Goal: Task Accomplishment & Management: Manage account settings

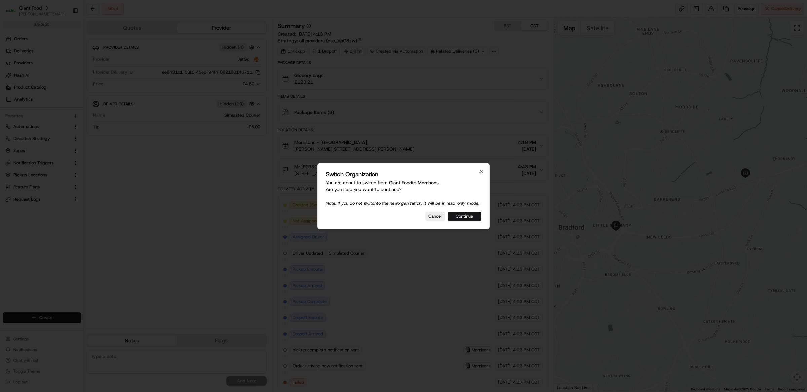
click at [464, 220] on button "Continue" at bounding box center [465, 216] width 34 height 9
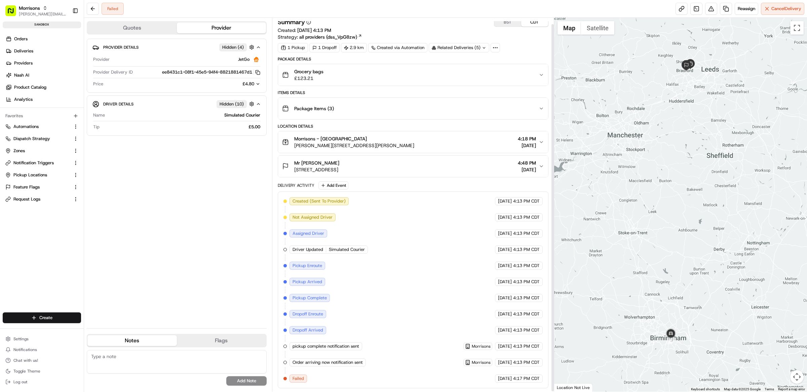
scroll to position [6, 0]
drag, startPoint x: 306, startPoint y: 380, endPoint x: 286, endPoint y: 376, distance: 20.4
click at [286, 376] on div "Created (Sent To Provider) JetGo 08/18/2025 4:13 PM CDT Not Assigned Driver Jet…" at bounding box center [413, 290] width 259 height 186
click at [326, 378] on div "Created (Sent To Provider) JetGo 08/18/2025 4:13 PM CDT Not Assigned Driver Jet…" at bounding box center [413, 290] width 259 height 186
click at [321, 379] on div "Created (Sent To Provider) JetGo 08/18/2025 4:13 PM CDT Not Assigned Driver Jet…" at bounding box center [413, 290] width 259 height 186
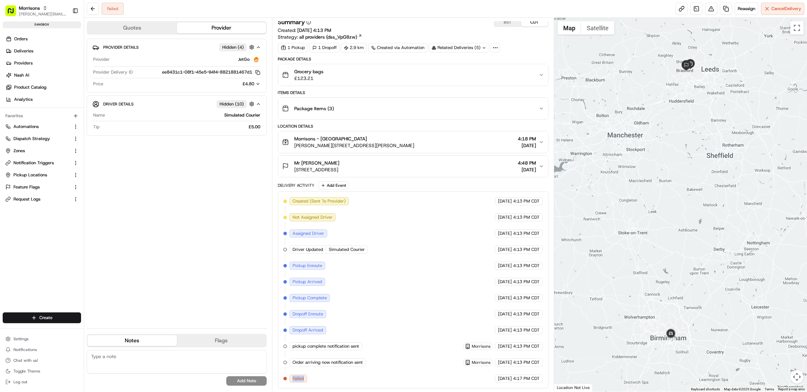
drag, startPoint x: 311, startPoint y: 380, endPoint x: 289, endPoint y: 381, distance: 22.2
click at [289, 381] on div "Created (Sent To Provider) JetGo 08/18/2025 4:13 PM CDT Not Assigned Driver Jet…" at bounding box center [413, 290] width 259 height 186
click at [326, 378] on div "Created (Sent To Provider) JetGo 08/18/2025 4:13 PM CDT Not Assigned Driver Jet…" at bounding box center [413, 290] width 259 height 186
click at [338, 380] on div "Created (Sent To Provider) JetGo 08/18/2025 4:13 PM CDT Not Assigned Driver Jet…" at bounding box center [413, 290] width 259 height 186
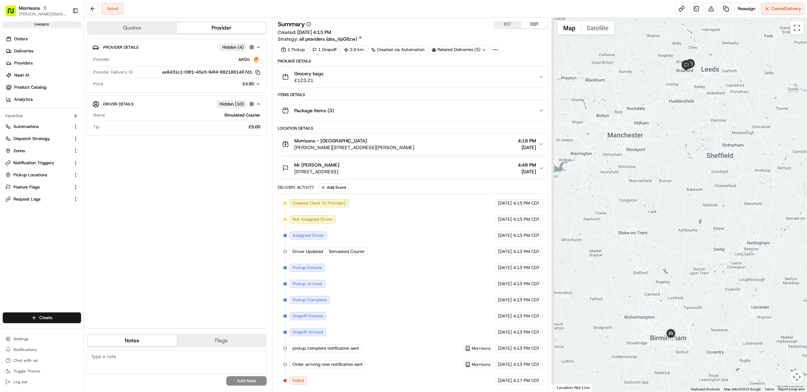
scroll to position [0, 0]
click at [522, 53] on div "1 Pickup 1 Dropoff 2.9 km Created via Automation Related Deliveries (5)" at bounding box center [413, 51] width 271 height 9
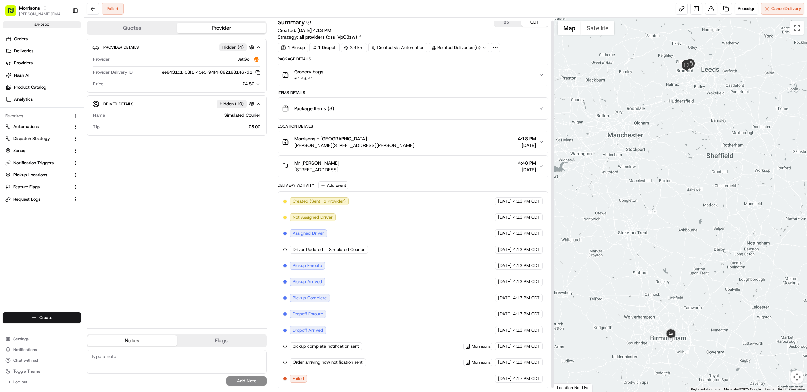
scroll to position [6, 0]
drag, startPoint x: 308, startPoint y: 382, endPoint x: 283, endPoint y: 379, distance: 25.7
click at [283, 379] on div "Created (Sent To Provider) JetGo 08/18/2025 4:13 PM CDT Not Assigned Driver Jet…" at bounding box center [413, 290] width 271 height 197
click at [444, 305] on div "Created (Sent To Provider) JetGo 08/18/2025 4:13 PM CDT Not Assigned Driver Jet…" at bounding box center [413, 290] width 259 height 186
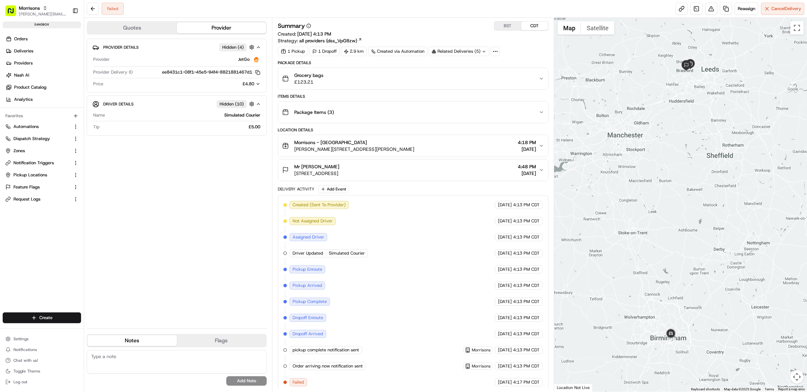
click at [522, 51] on div "1 Pickup 1 Dropoff 2.9 km Created via Automation Related Deliveries (5)" at bounding box center [413, 51] width 271 height 9
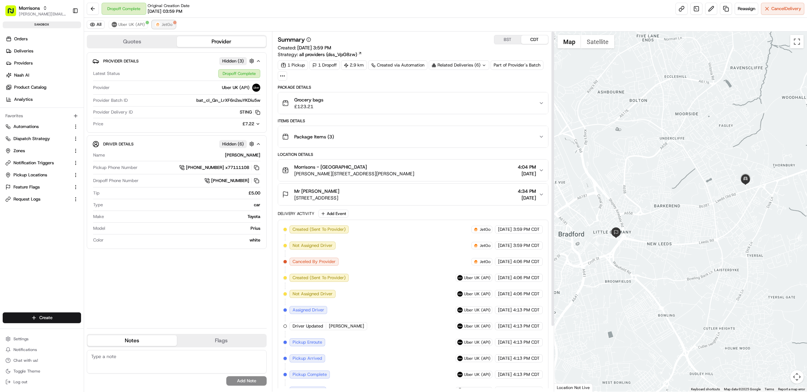
click at [163, 25] on span "JetGo" at bounding box center [167, 24] width 11 height 5
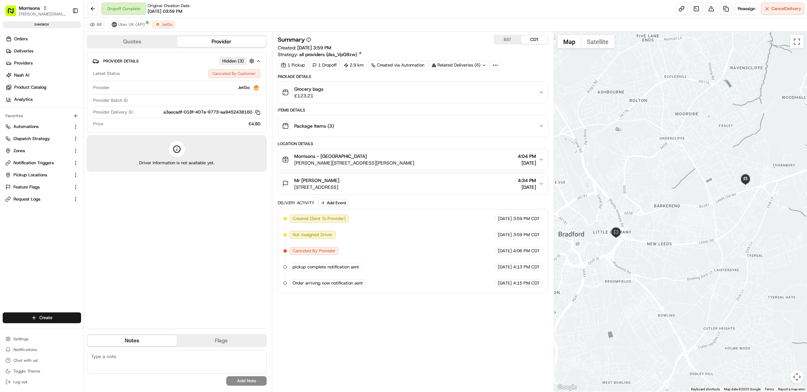
click at [399, 321] on div "Summary BST CDT Created: 08/18/2025 3:59 PM Strategy: all providers (dss_VpG8zw…" at bounding box center [413, 212] width 271 height 354
click at [390, 314] on div "Summary BST CDT Created: 08/18/2025 3:59 PM Strategy: all providers (dss_VpG8zw…" at bounding box center [413, 212] width 271 height 354
drag, startPoint x: 337, startPoint y: 253, endPoint x: 279, endPoint y: 254, distance: 57.8
click at [279, 254] on div "Created (Sent To Provider) JetGo 08/18/2025 3:59 PM CDT Not Assigned Driver Jet…" at bounding box center [413, 251] width 271 height 84
click at [352, 255] on div "Created (Sent To Provider) JetGo 08/18/2025 3:59 PM CDT Not Assigned Driver Jet…" at bounding box center [413, 251] width 259 height 73
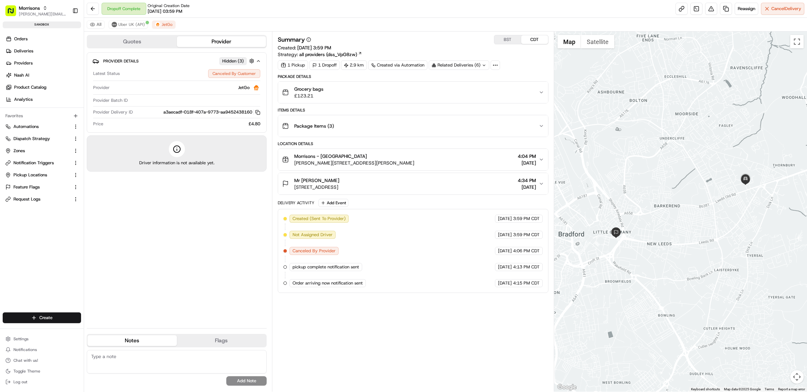
click at [373, 254] on div "Created (Sent To Provider) JetGo 08/18/2025 3:59 PM CDT Not Assigned Driver Jet…" at bounding box center [413, 251] width 259 height 73
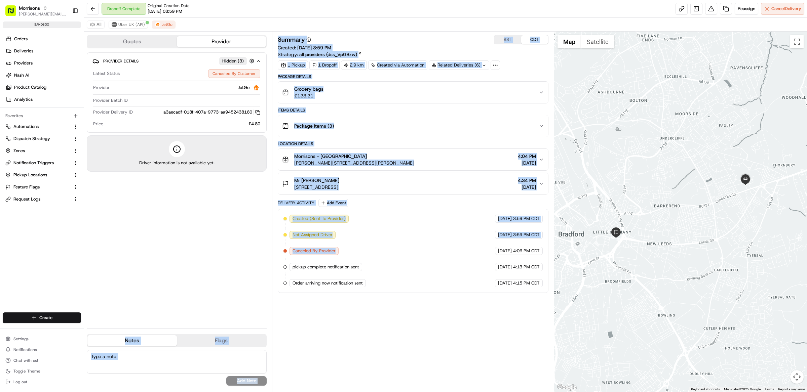
drag, startPoint x: 341, startPoint y: 253, endPoint x: 270, endPoint y: 250, distance: 71.4
click at [270, 250] on div "Quotes Provider Provider Details Hidden ( 3 ) Latest Status Canceled By Custome…" at bounding box center [319, 212] width 470 height 361
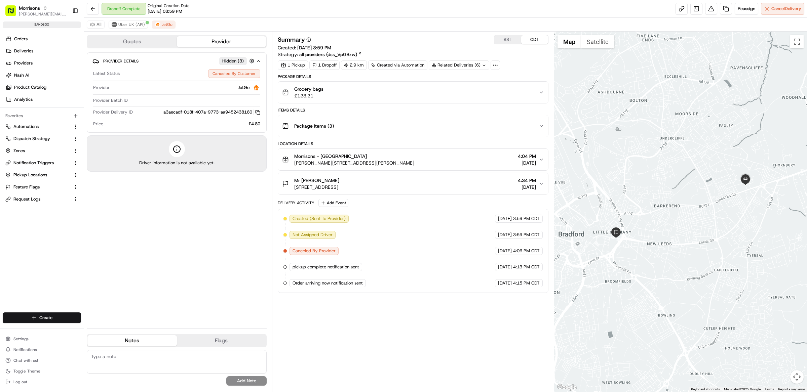
click at [352, 256] on div "Created (Sent To Provider) JetGo 08/18/2025 3:59 PM CDT Not Assigned Driver Jet…" at bounding box center [413, 251] width 259 height 73
click at [415, 310] on div "Summary BST CDT Created: 08/18/2025 3:59 PM Strategy: all providers (dss_VpG8zw…" at bounding box center [413, 212] width 271 height 354
drag, startPoint x: 337, startPoint y: 254, endPoint x: 291, endPoint y: 255, distance: 45.4
click at [291, 255] on div "Canceled By Provider" at bounding box center [314, 251] width 49 height 8
click at [396, 230] on div "Created (Sent To Provider) JetGo 08/18/2025 3:59 PM CDT Not Assigned Driver Jet…" at bounding box center [413, 251] width 259 height 73
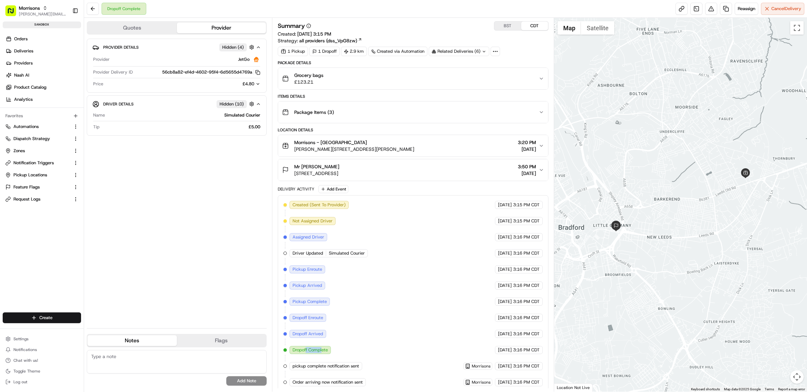
drag, startPoint x: 322, startPoint y: 353, endPoint x: 312, endPoint y: 354, distance: 10.4
click at [311, 353] on span "Dropoff Complete" at bounding box center [310, 350] width 35 height 6
click at [28, 338] on span "Settings" at bounding box center [20, 339] width 15 height 5
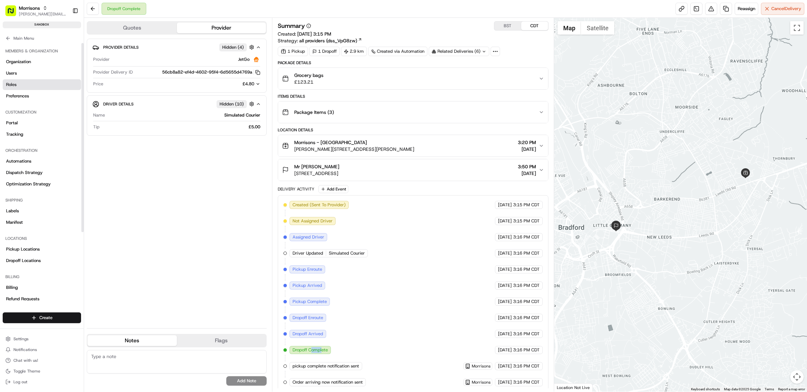
click at [34, 81] on link "Roles" at bounding box center [42, 84] width 78 height 11
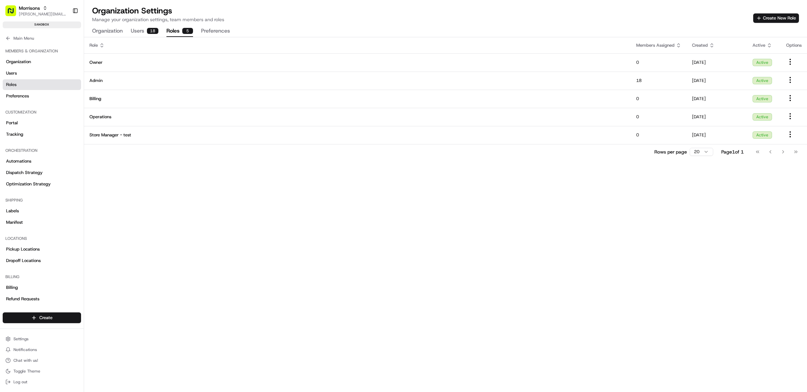
click at [137, 34] on button "Users 18" at bounding box center [145, 31] width 28 height 11
